Goal: Information Seeking & Learning: Learn about a topic

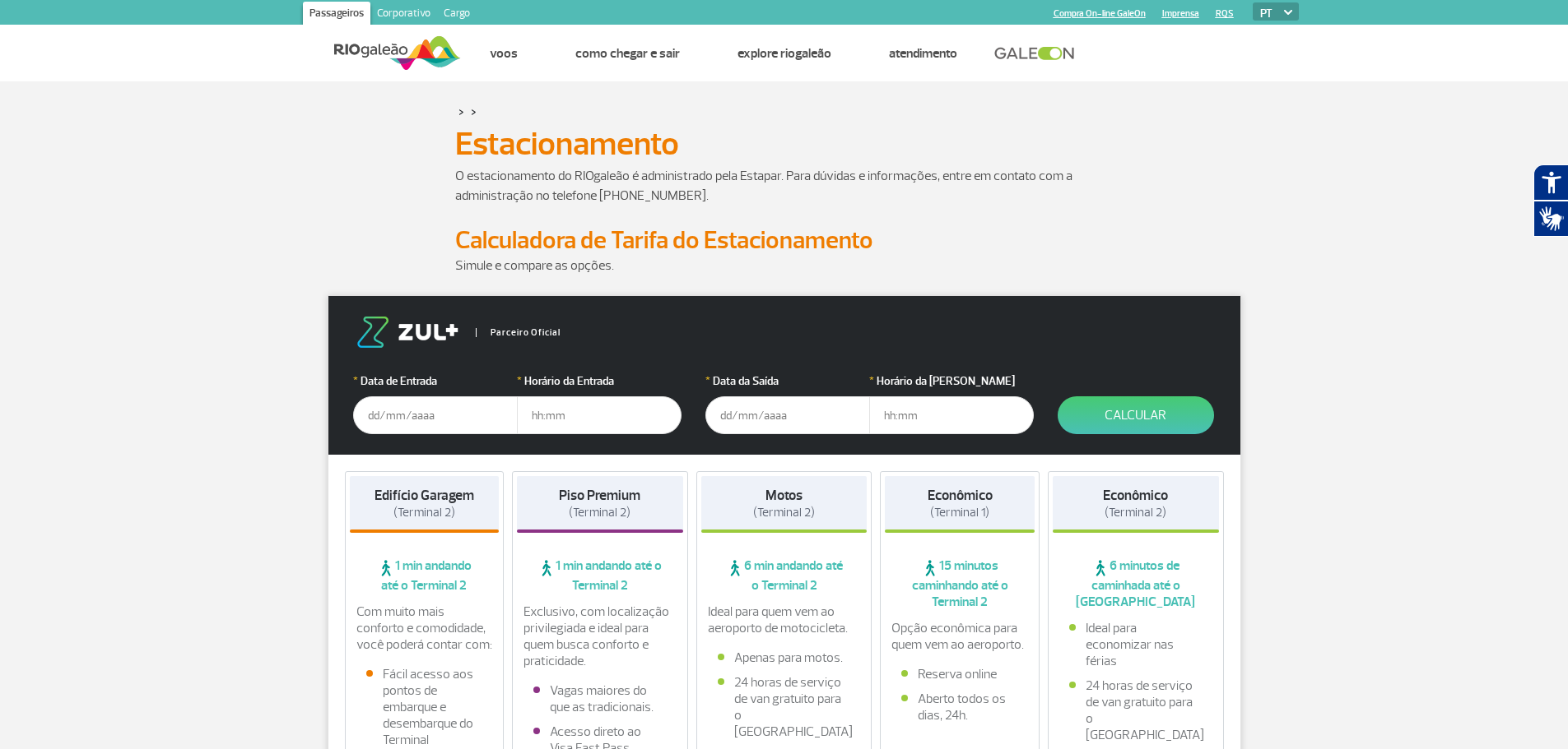
click at [413, 430] on input "text" at bounding box center [435, 415] width 164 height 38
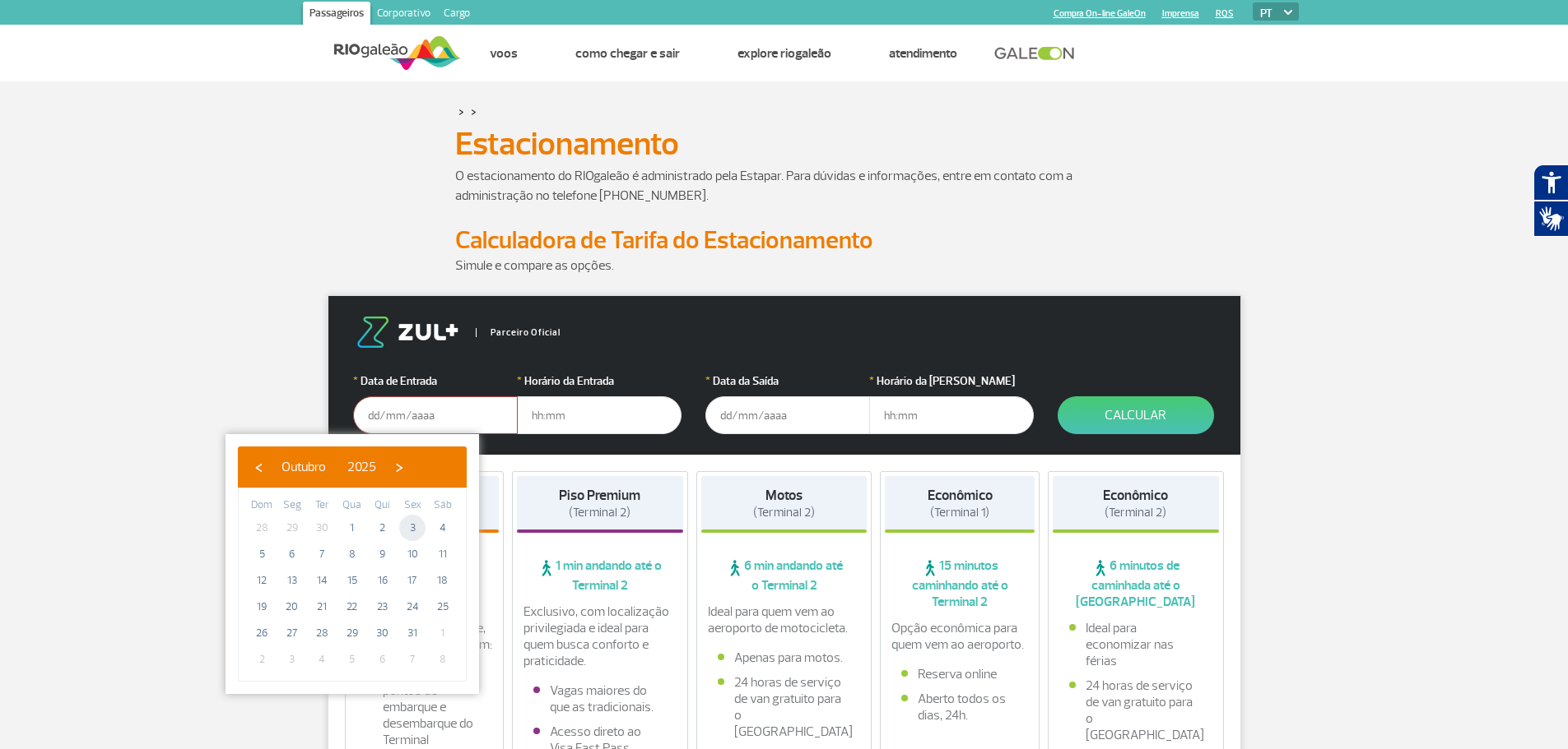
click at [413, 529] on span "3" at bounding box center [413, 528] width 26 height 26
type input "[DATE]"
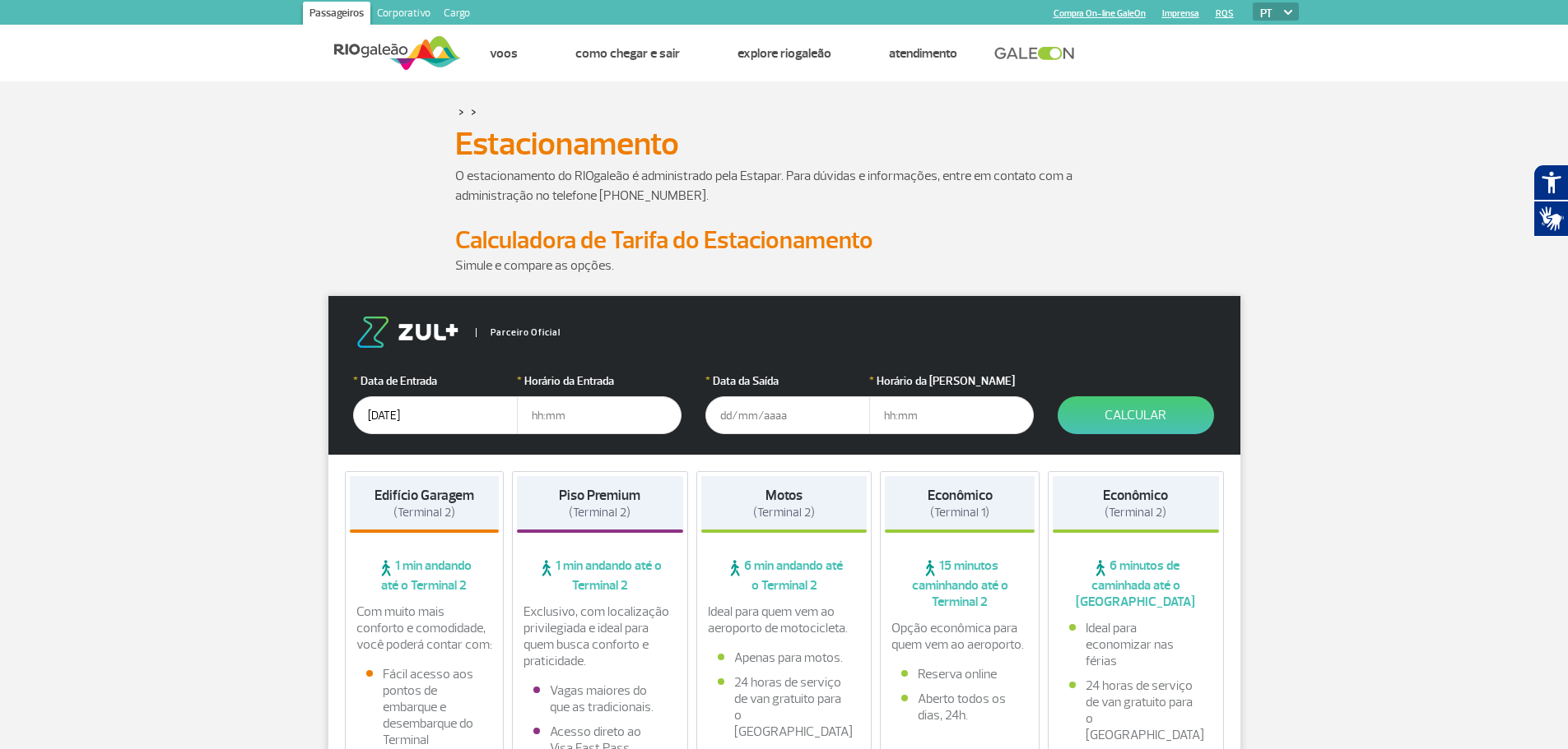
click at [579, 414] on input "text" at bounding box center [599, 415] width 164 height 38
click at [552, 418] on input "text" at bounding box center [599, 415] width 164 height 38
type input "7"
type input "07:00"
click at [778, 410] on input "text" at bounding box center [788, 415] width 164 height 38
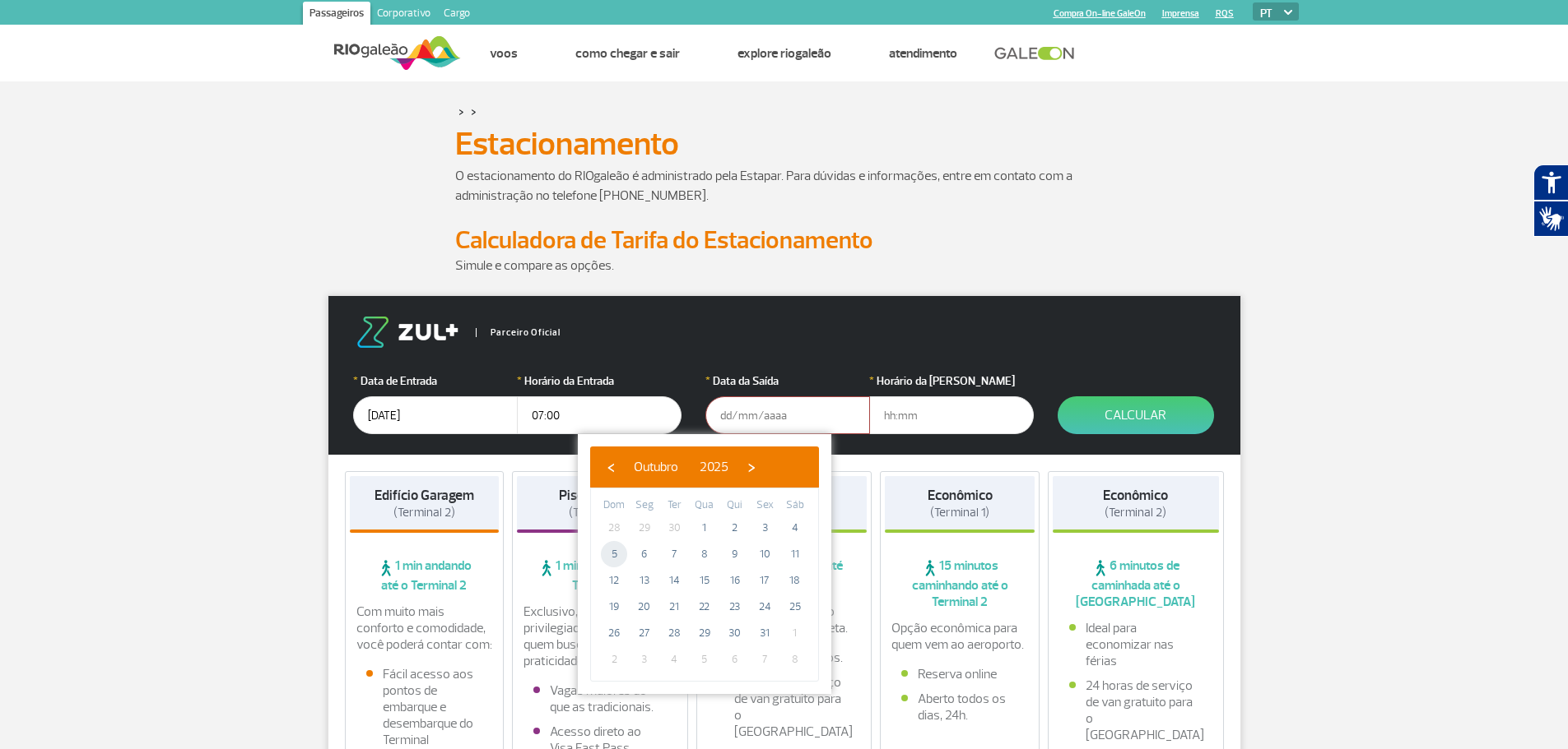
click at [606, 559] on span "5" at bounding box center [614, 554] width 26 height 26
type input "[DATE]"
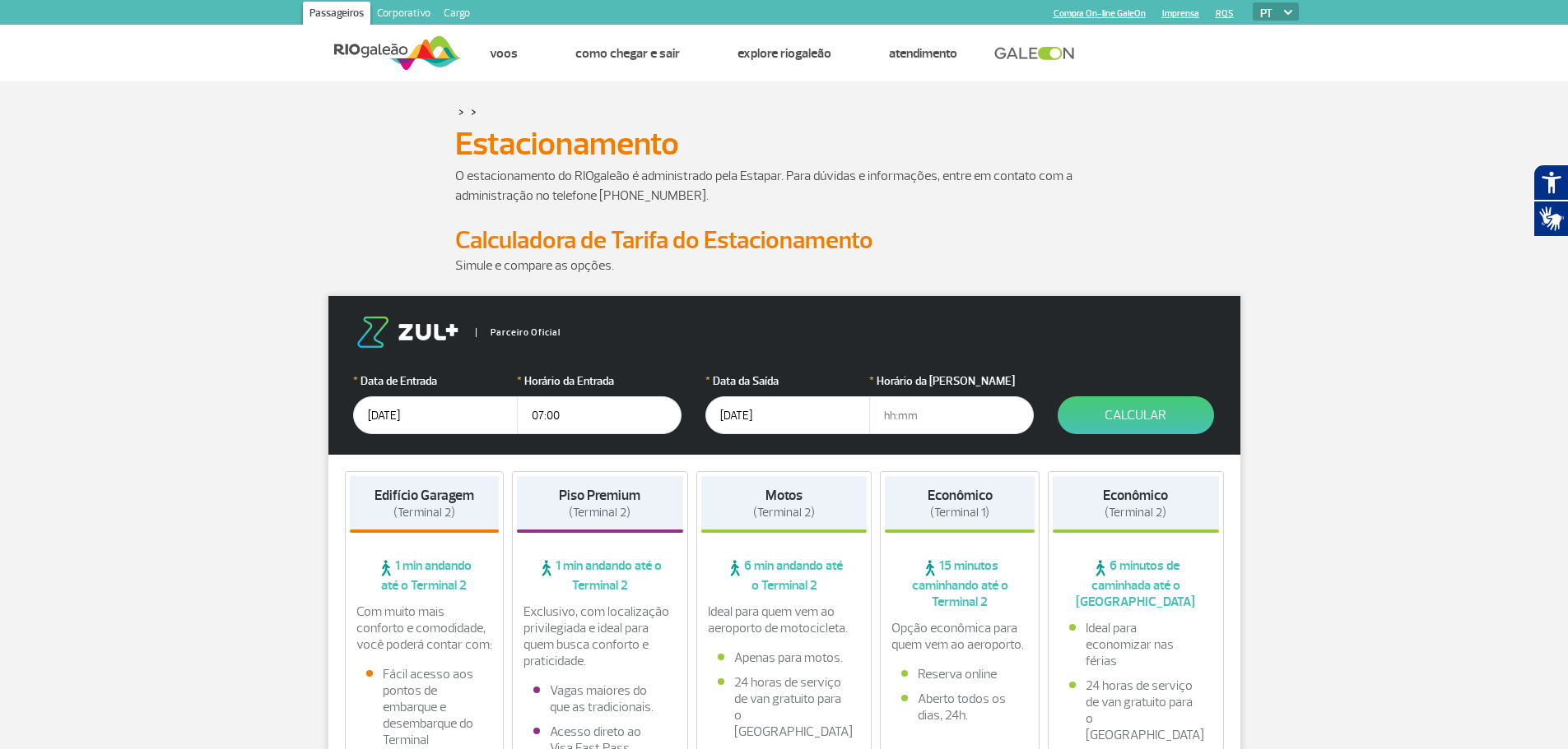
click at [906, 418] on input "text" at bounding box center [951, 415] width 164 height 38
type input "19:00"
click at [1160, 409] on button "Calcular" at bounding box center [1136, 415] width 157 height 38
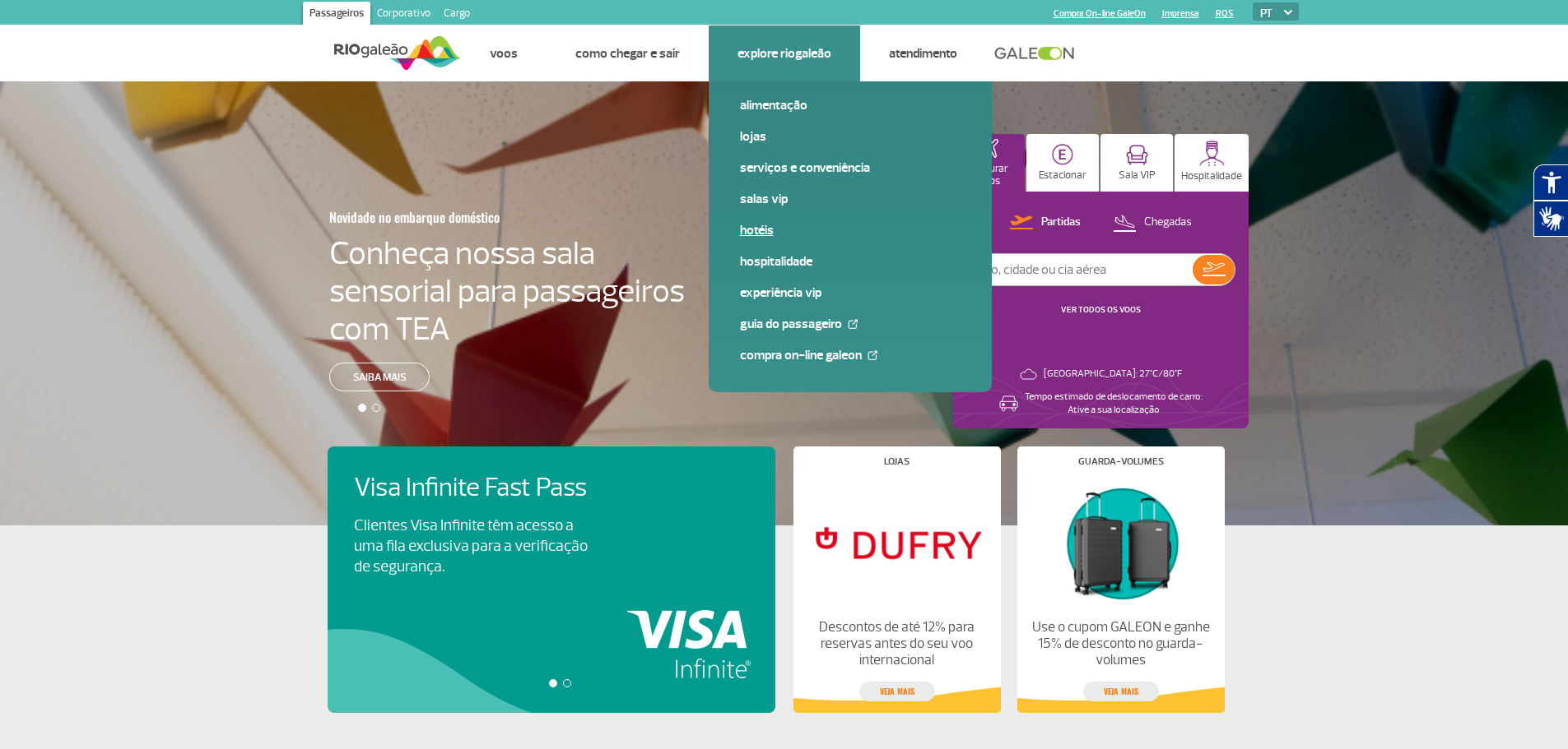
click at [762, 231] on link "Hotéis" at bounding box center [850, 229] width 220 height 18
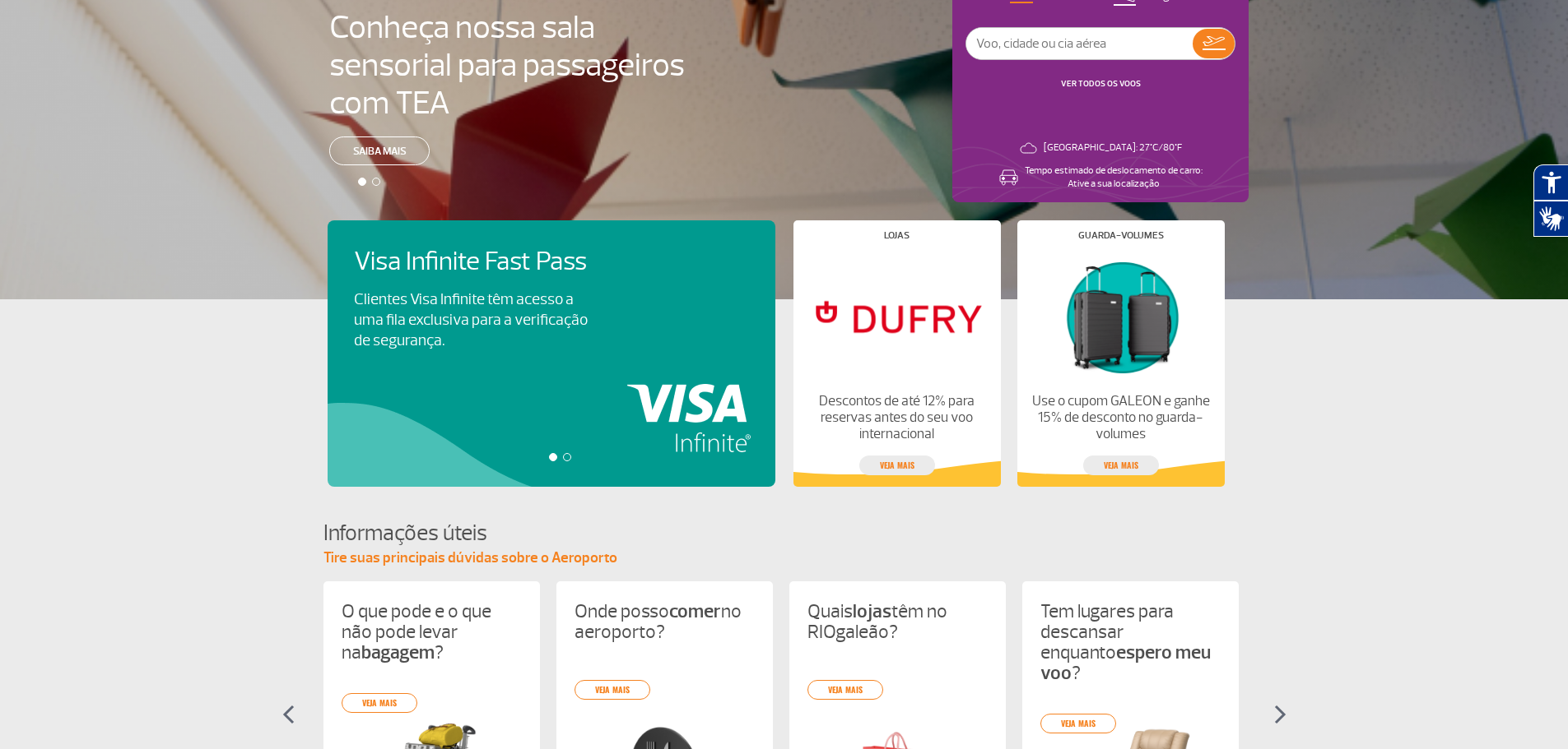
scroll to position [247, 0]
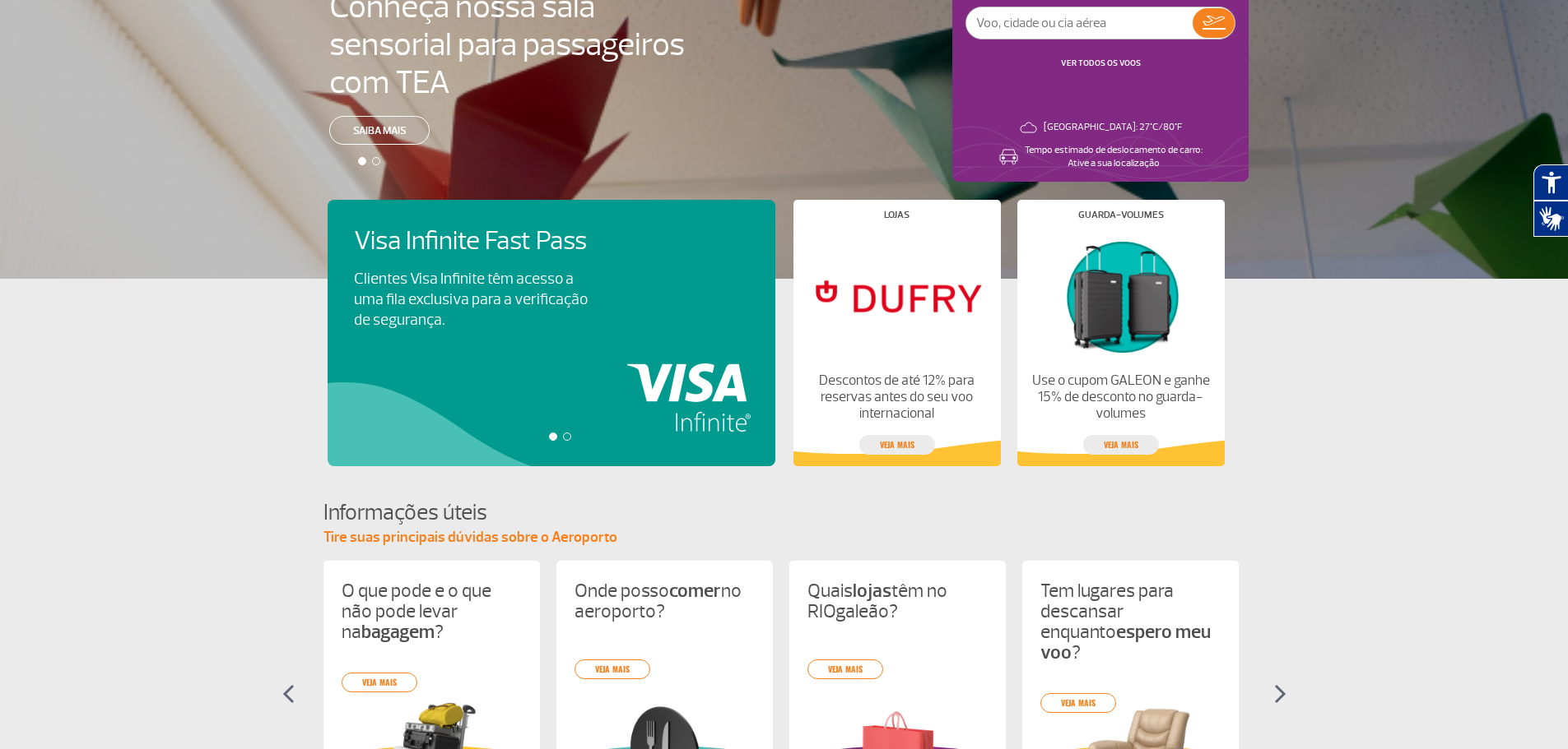
click at [514, 342] on div "Visa Infinite Fast Pass Clientes Visa Infinite têm acesso a uma fila exclusiva …" at bounding box center [560, 333] width 466 height 267
click at [568, 435] on div at bounding box center [567, 437] width 8 height 8
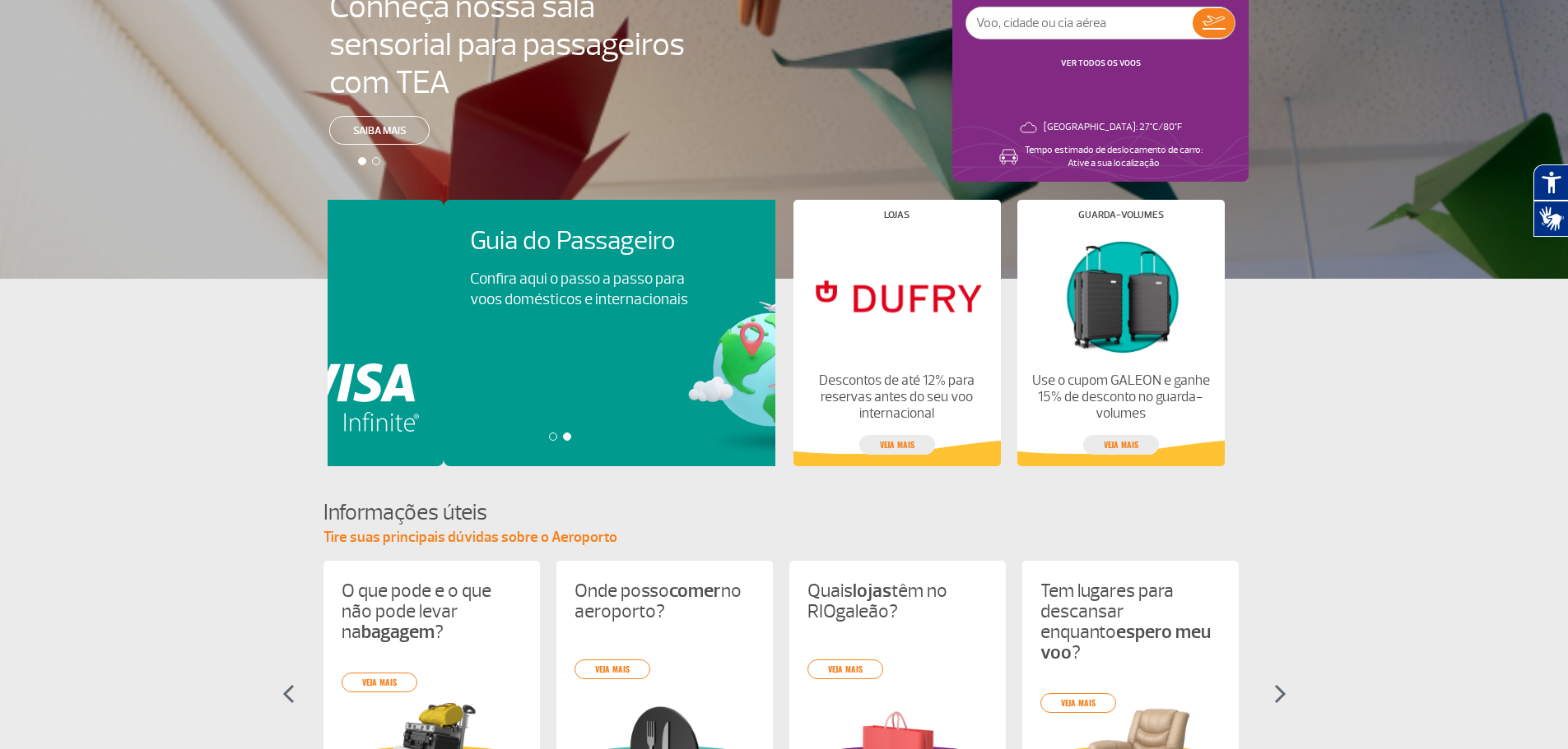
scroll to position [0, 448]
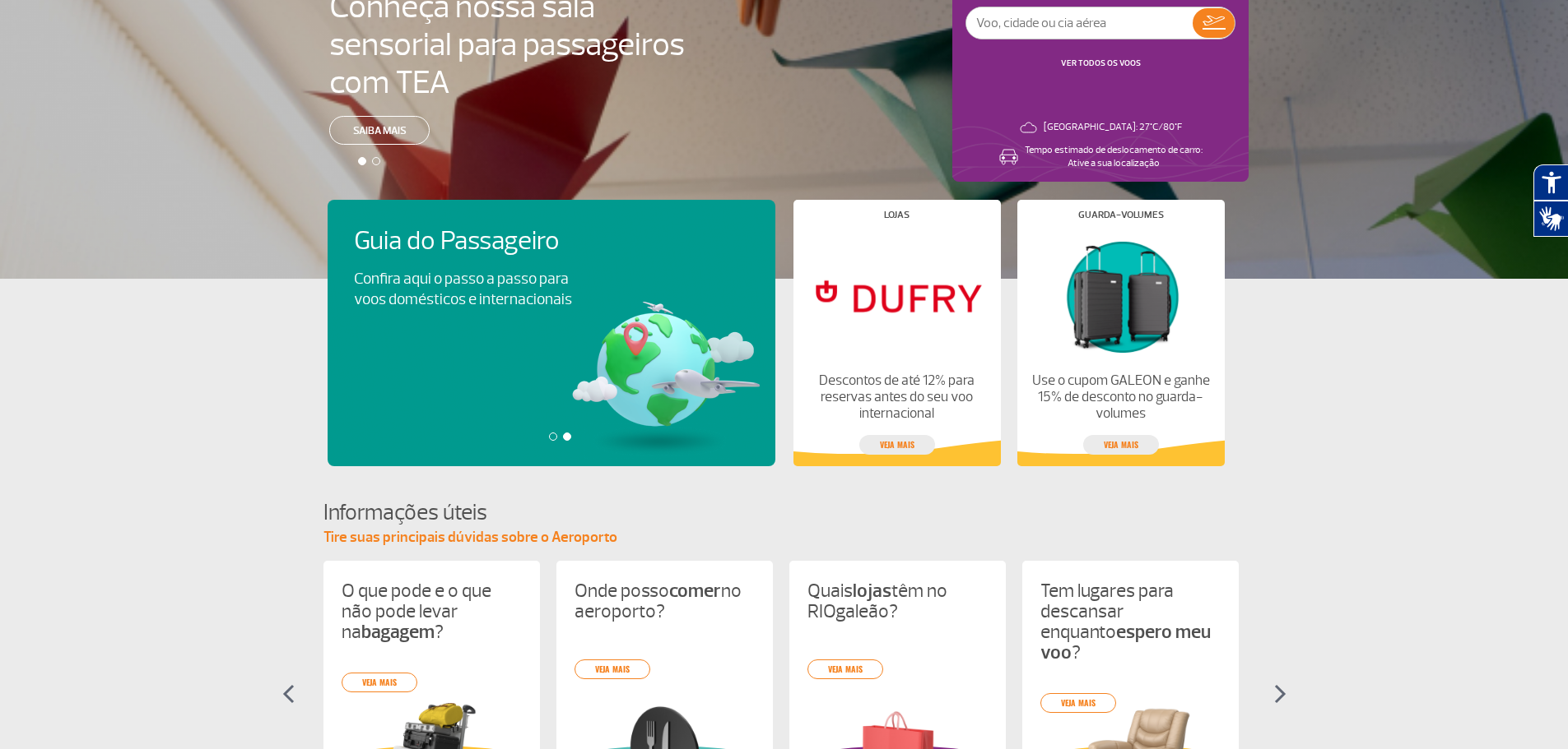
click at [483, 301] on p "Confira aqui o passo a passo para voos domésticos e internacionais" at bounding box center [470, 289] width 233 height 41
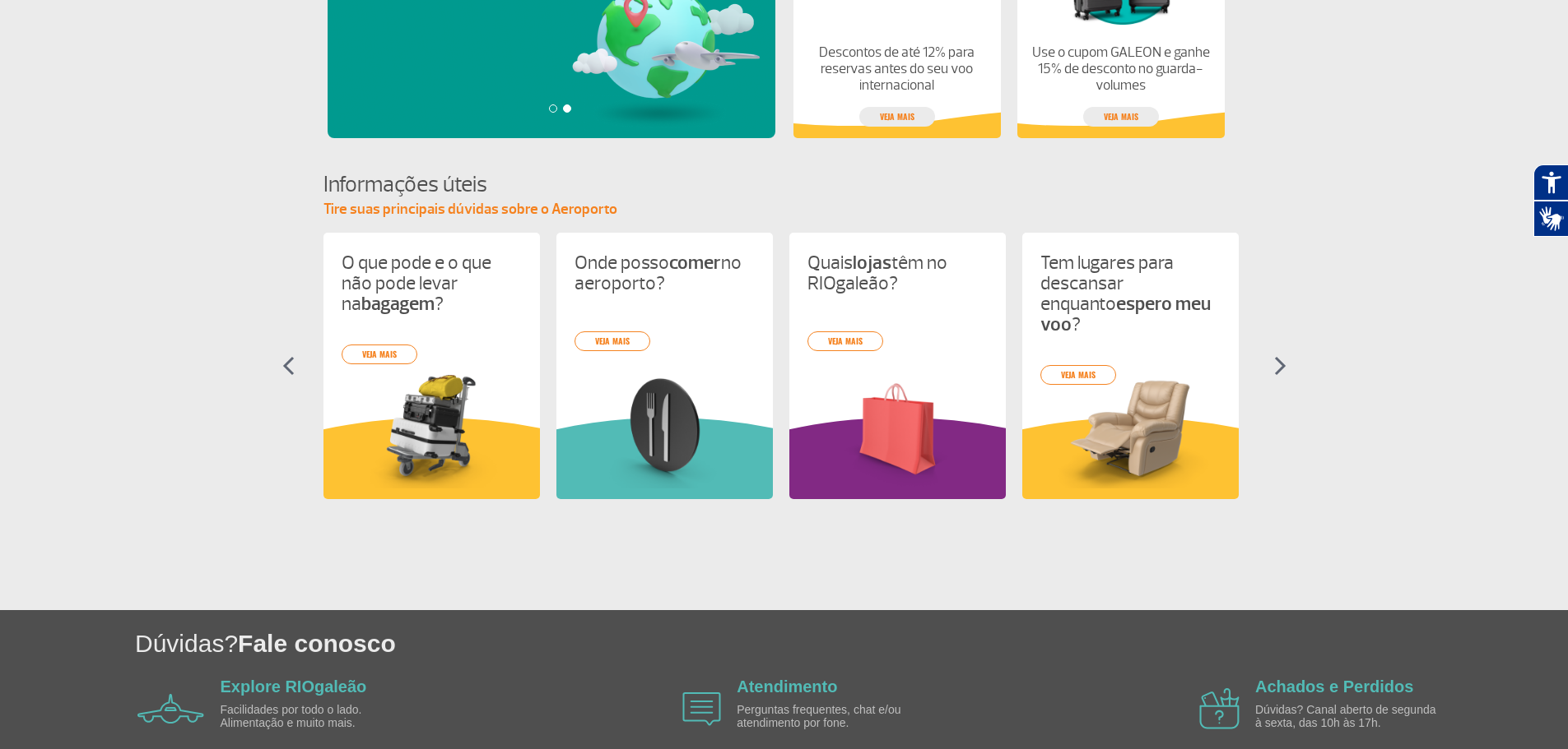
scroll to position [653, 0]
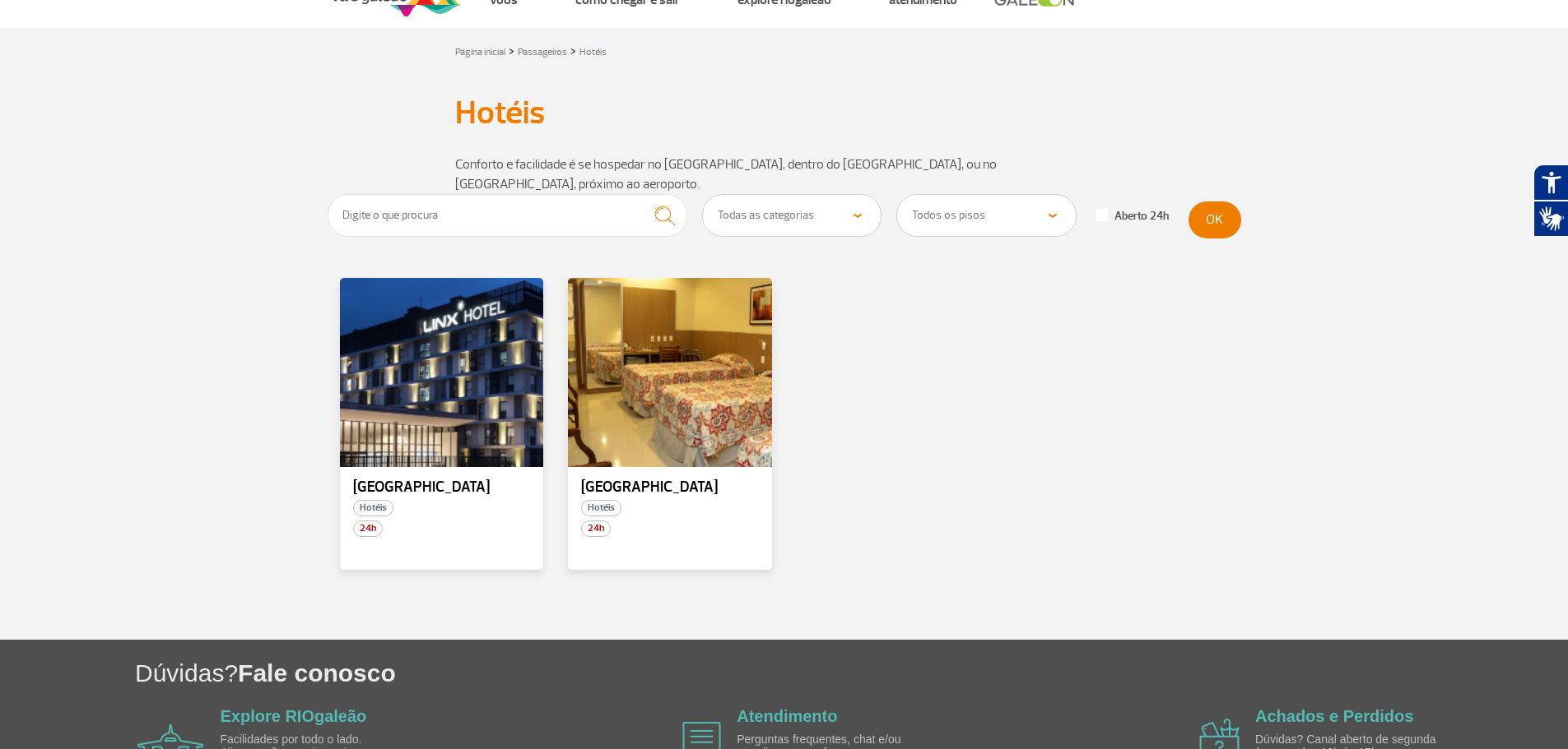
scroll to position [82, 0]
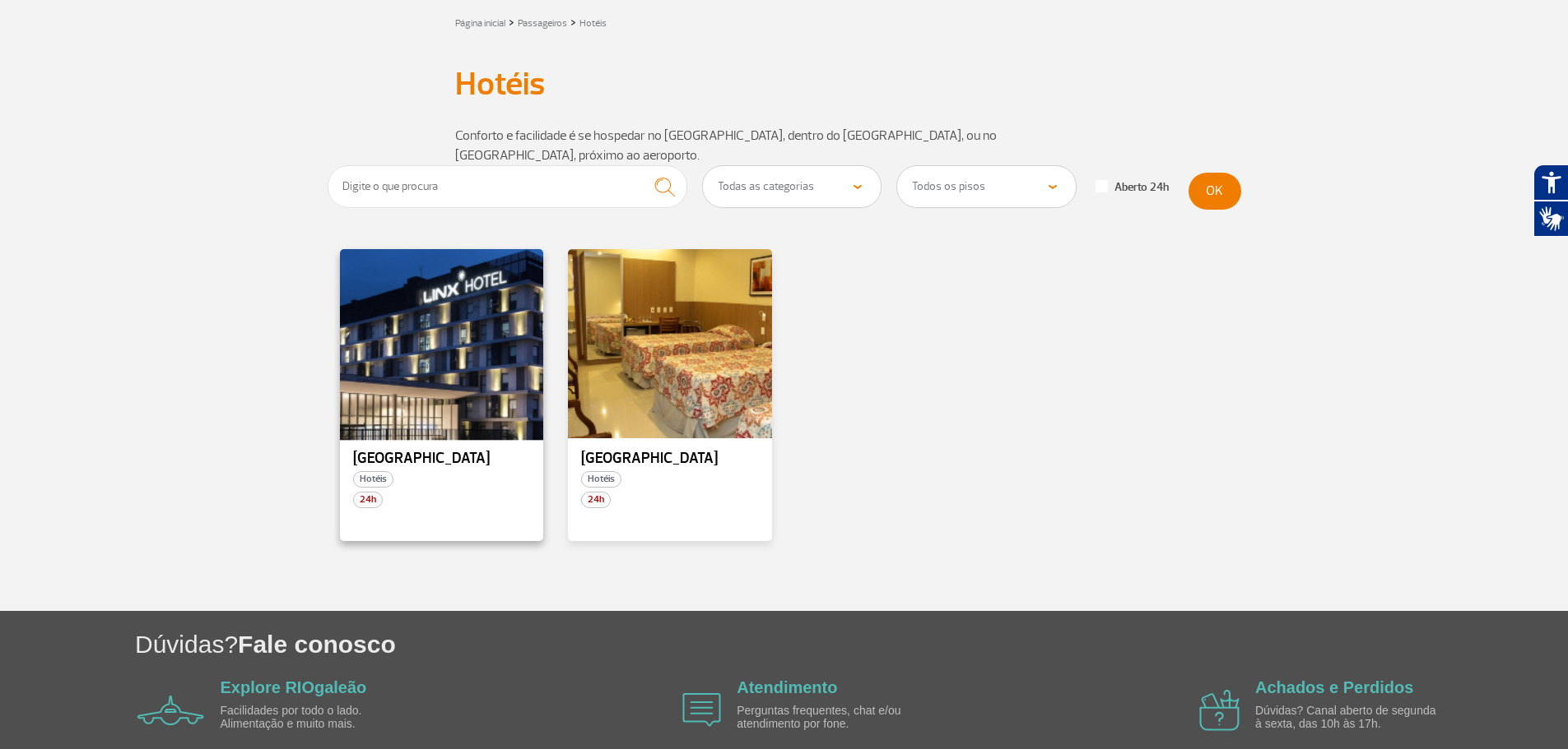
click at [474, 337] on div at bounding box center [441, 343] width 207 height 193
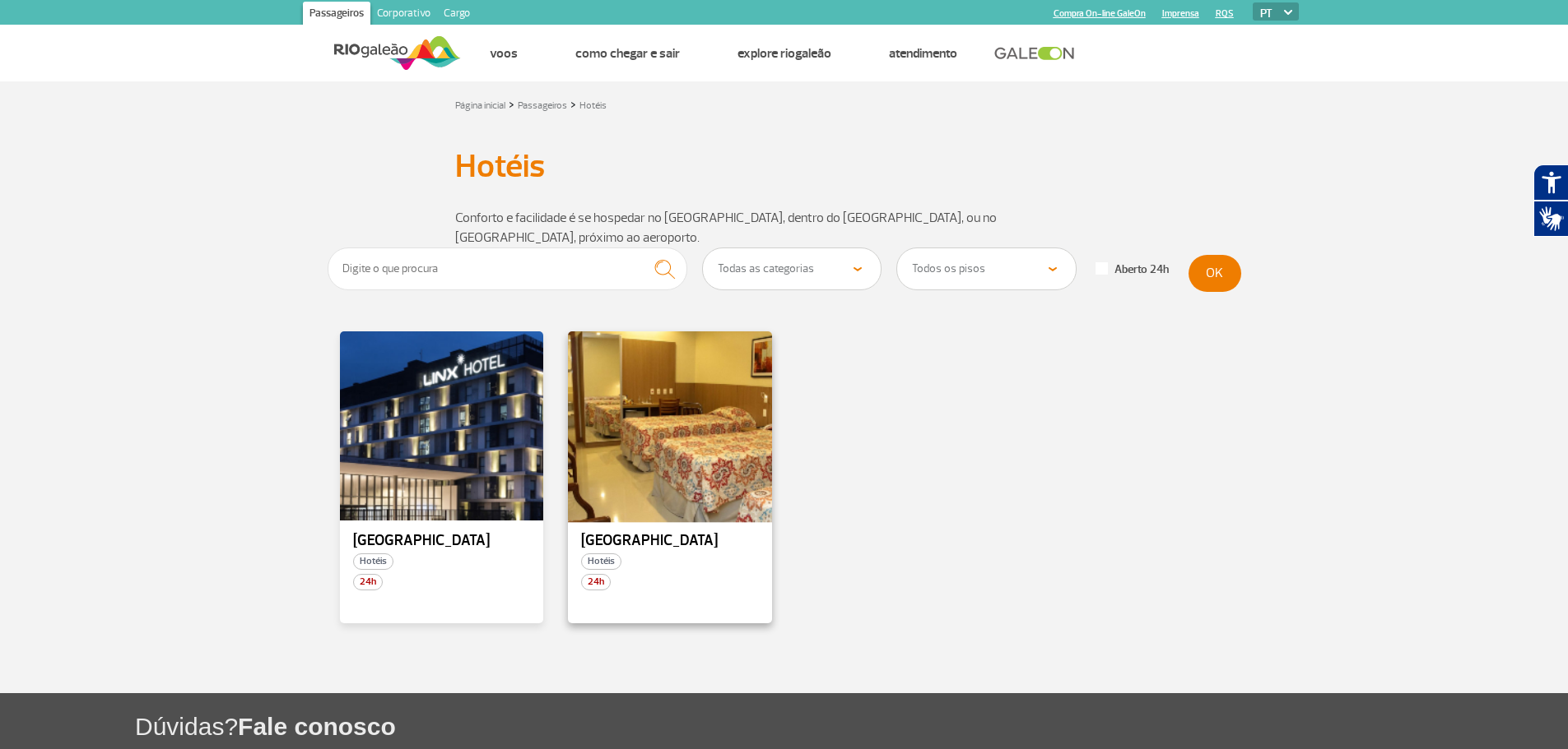
click at [717, 420] on div at bounding box center [670, 426] width 207 height 193
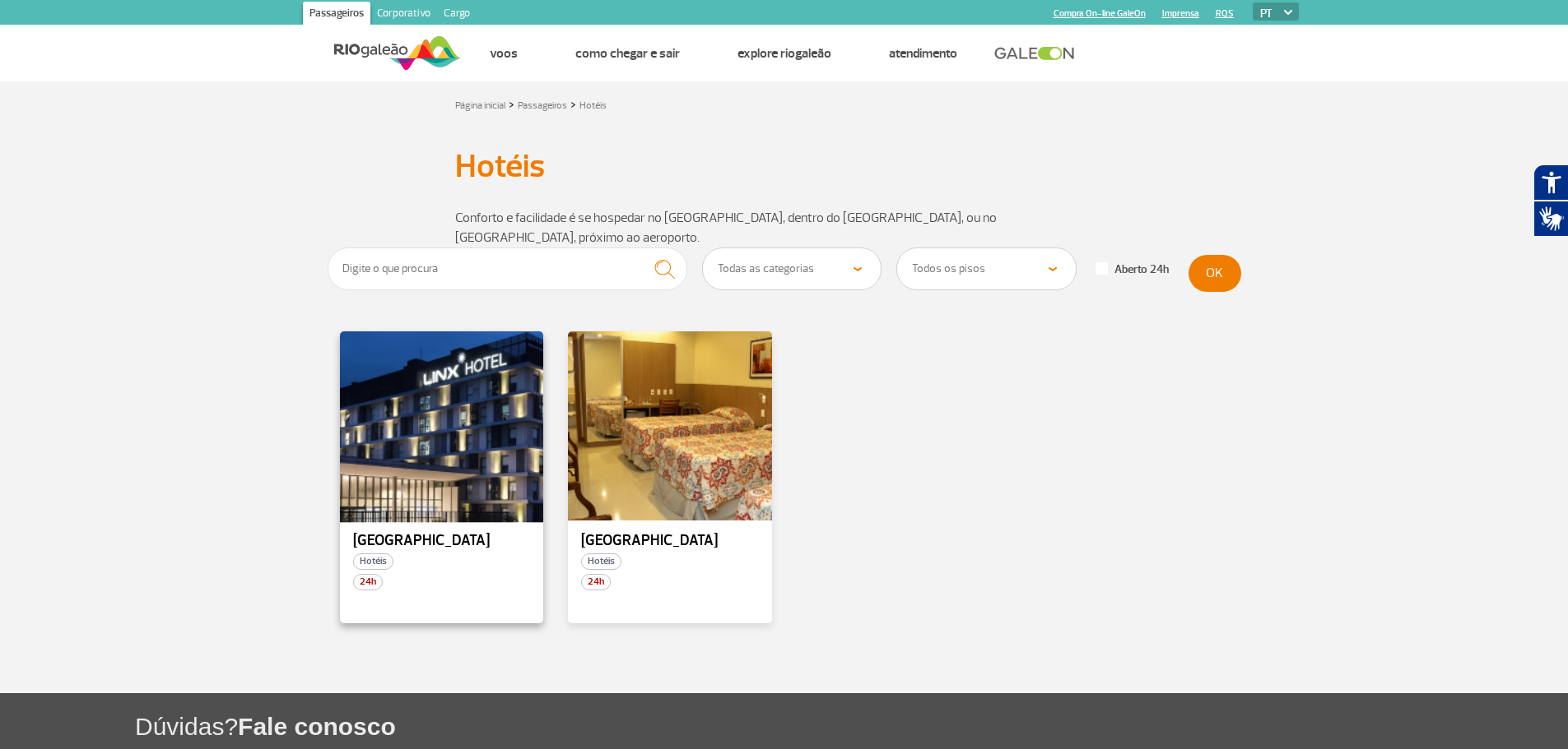
click at [449, 344] on div at bounding box center [441, 426] width 207 height 193
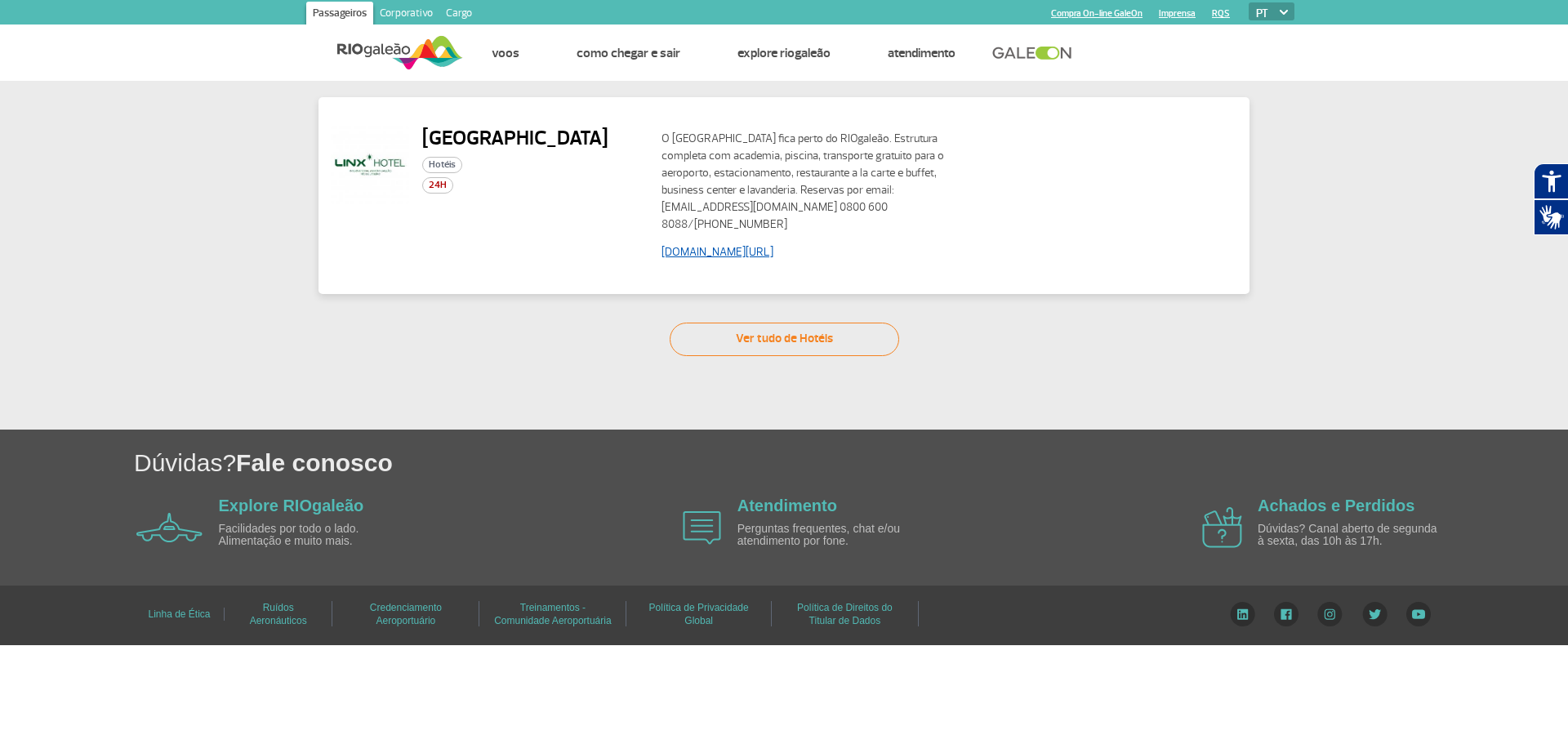
click at [711, 247] on link "www.linxhotels.com.br/linx-galeao" at bounding box center [717, 252] width 112 height 14
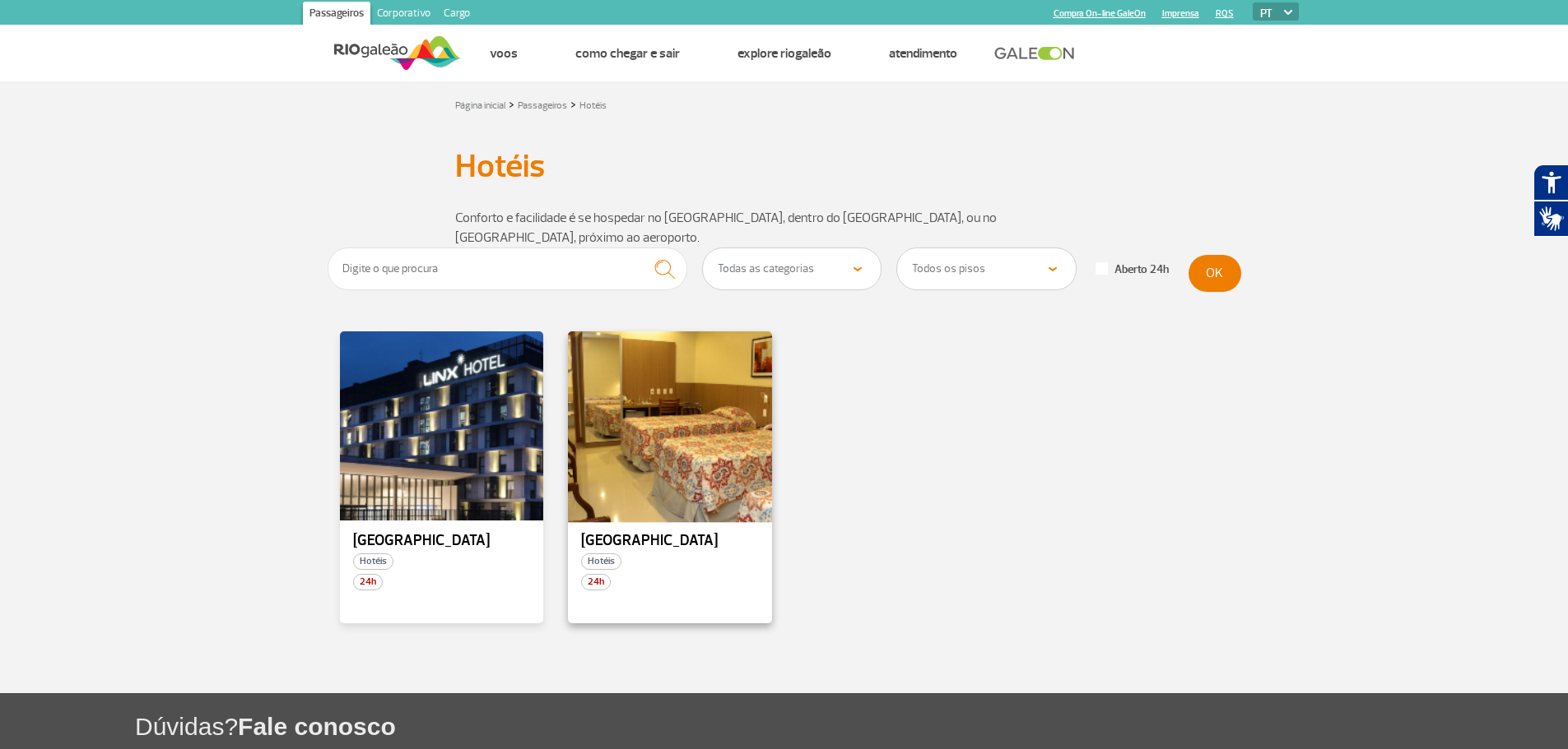
click at [685, 435] on div at bounding box center [670, 426] width 207 height 193
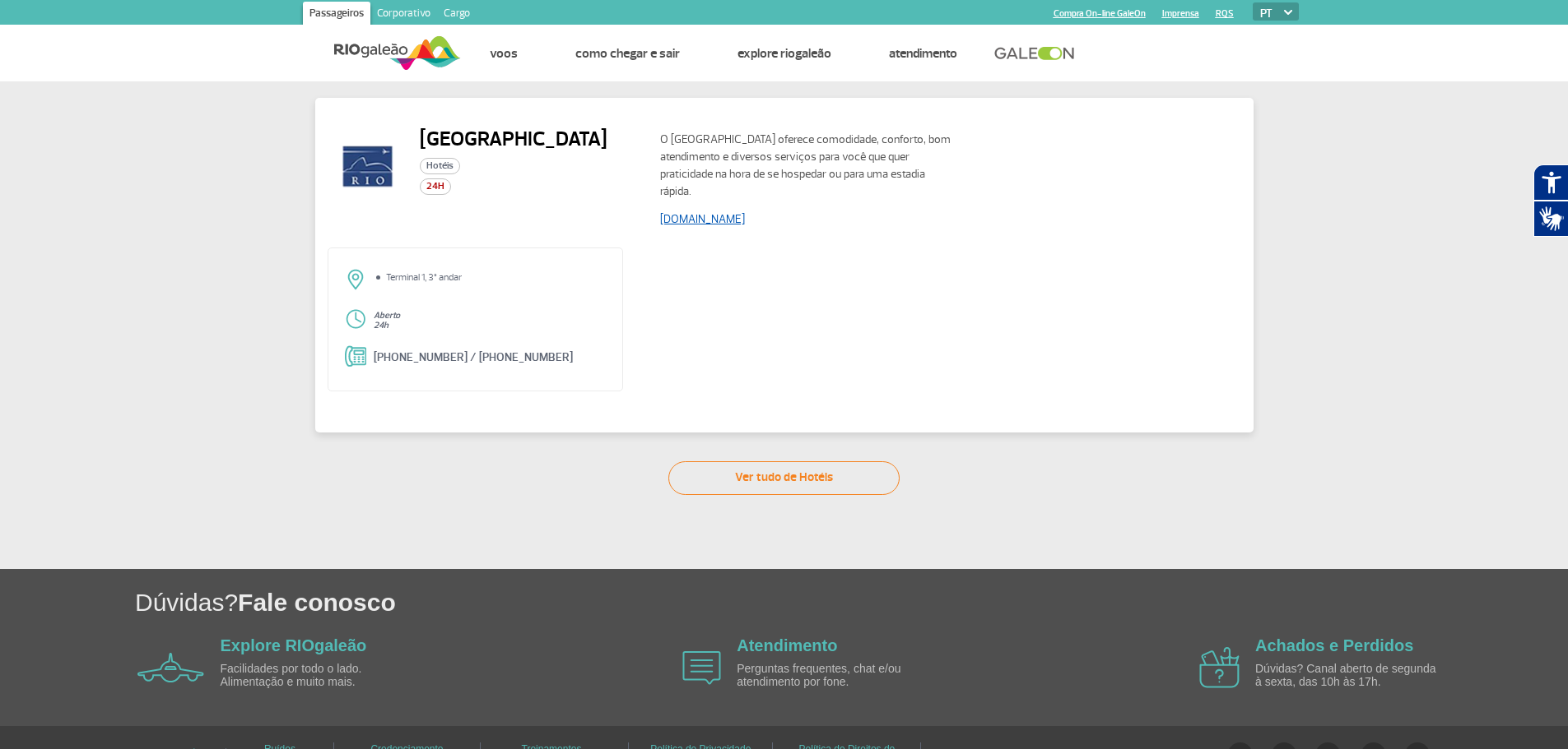
click at [738, 219] on link "www.rioaeroportohotel.com.br" at bounding box center [702, 219] width 85 height 14
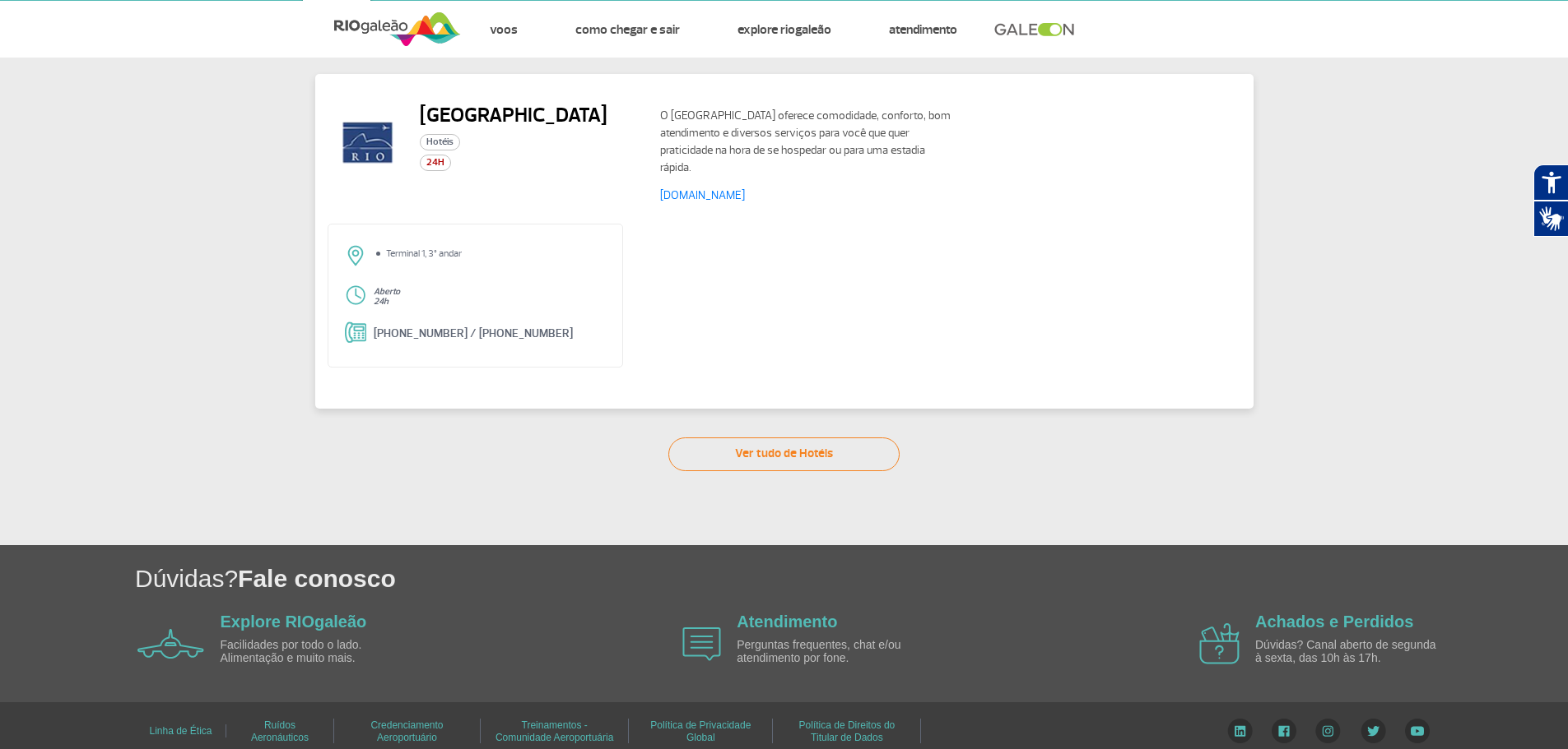
scroll to position [37, 0]
